Goal: Task Accomplishment & Management: Complete application form

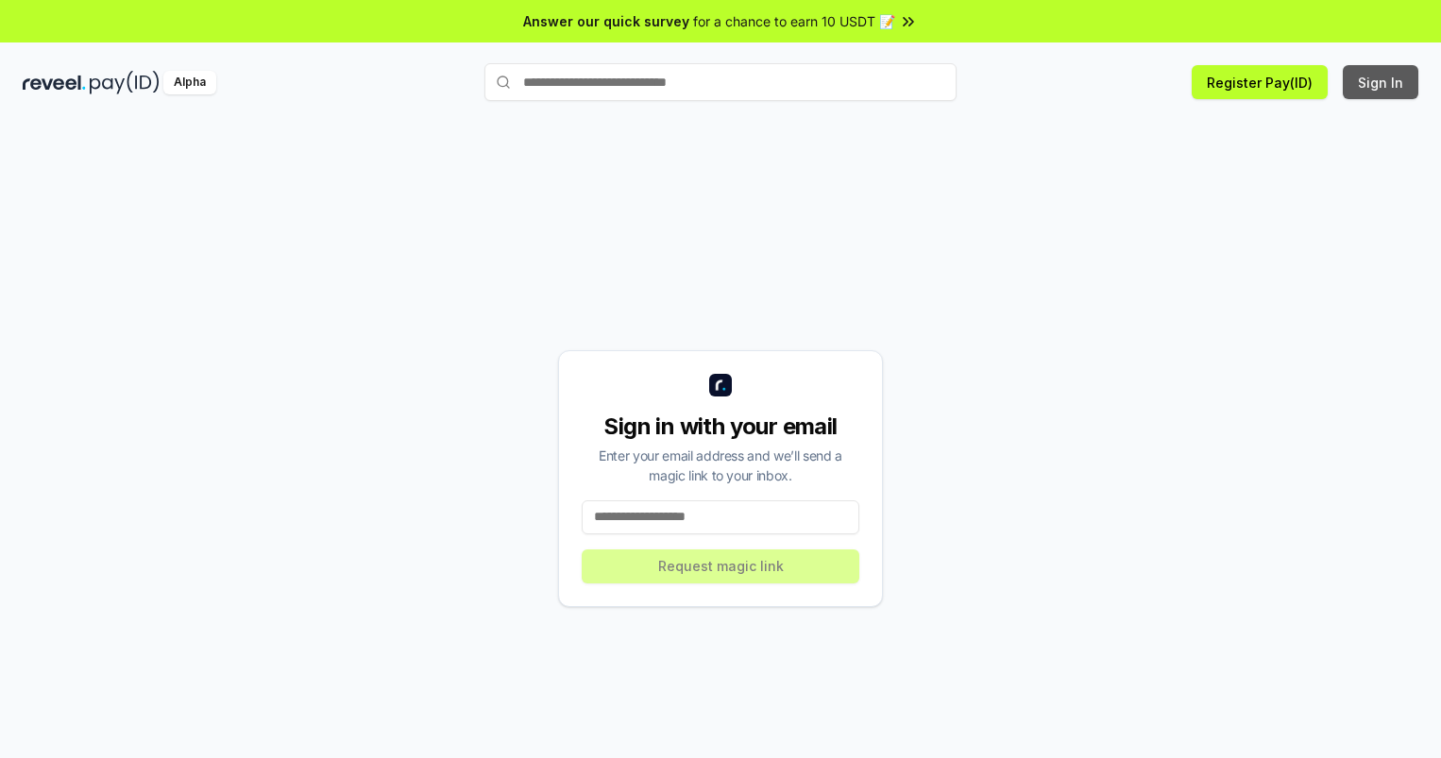
click at [1382, 82] on button "Sign In" at bounding box center [1381, 82] width 76 height 34
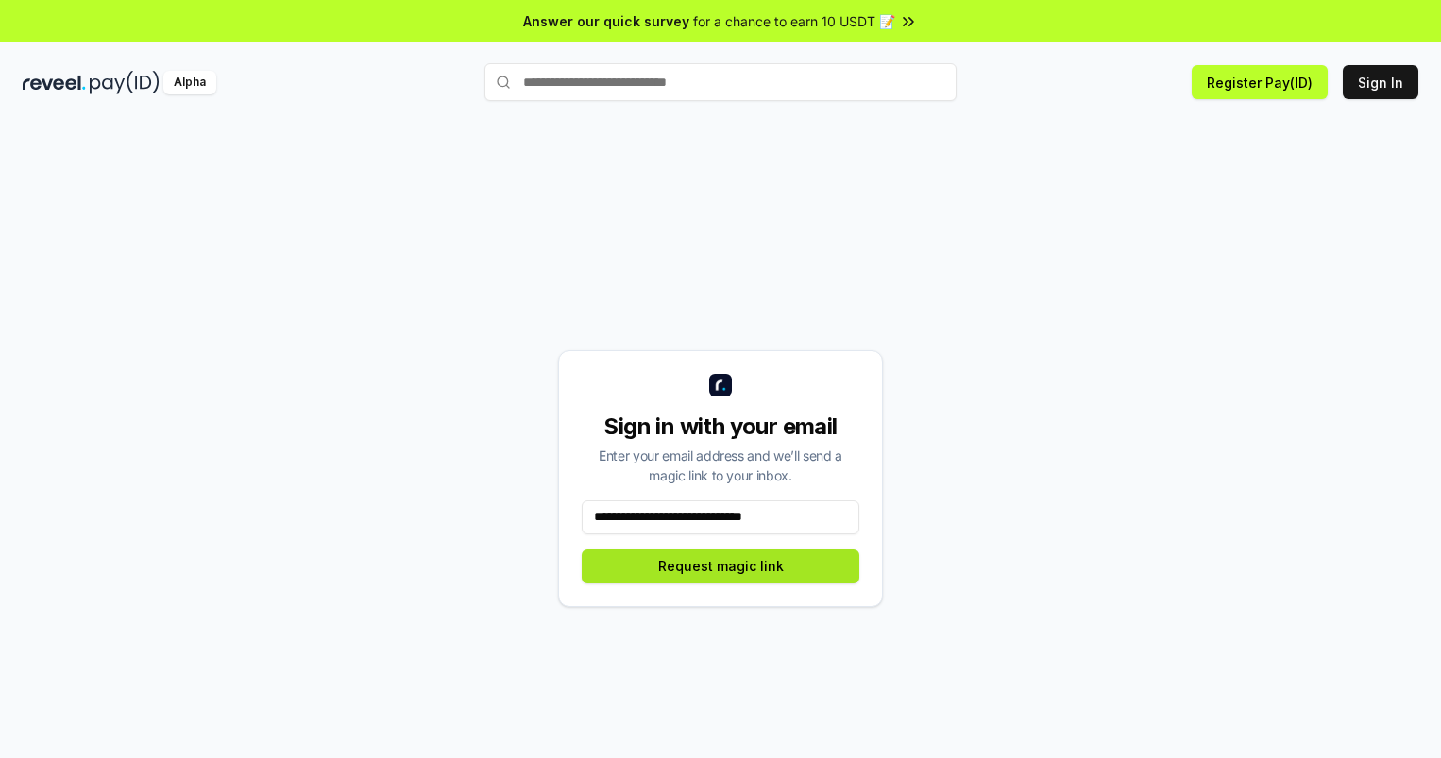
type input "**********"
click at [721, 566] on button "Request magic link" at bounding box center [721, 567] width 278 height 34
